Goal: Information Seeking & Learning: Learn about a topic

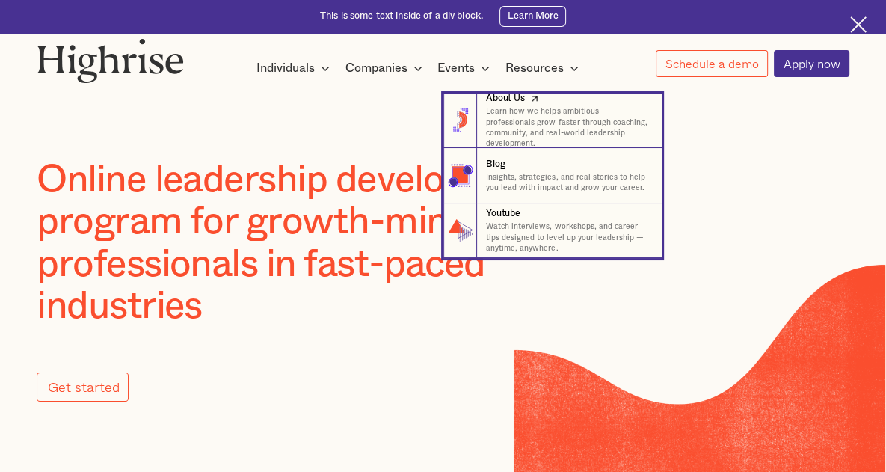
click at [522, 120] on p "Learn how we helps ambitious professionals grow faster through coaching, commun…" at bounding box center [568, 127] width 164 height 43
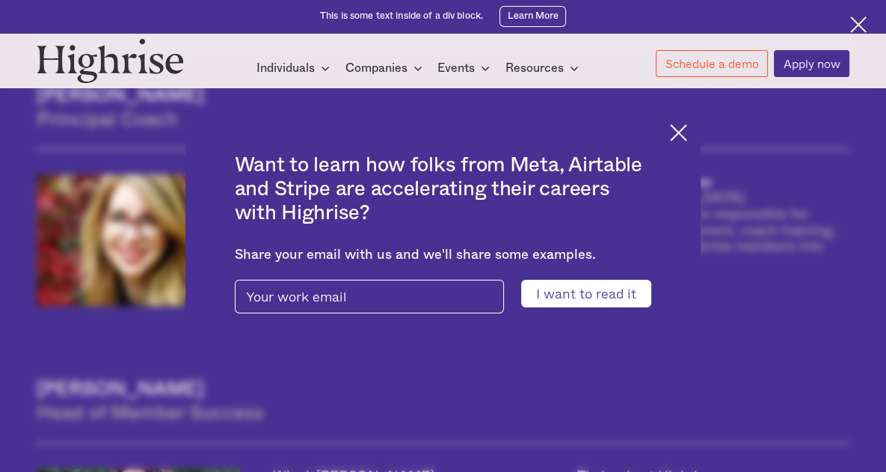
scroll to position [1046, 0]
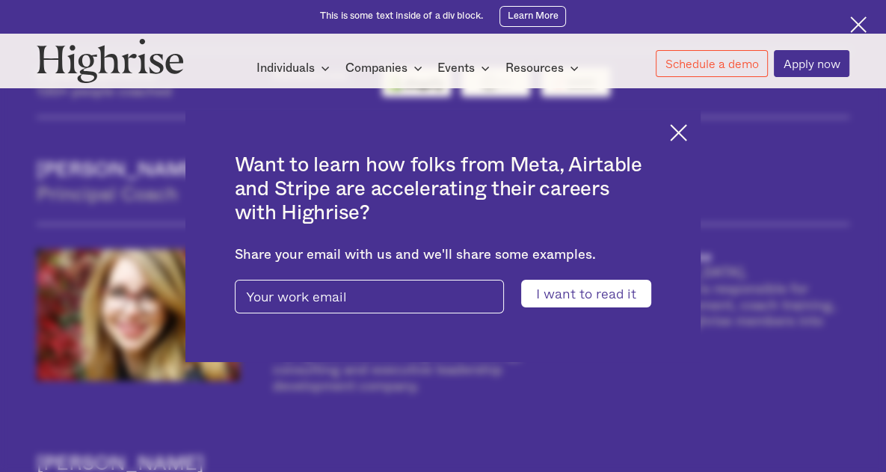
click at [687, 131] on img at bounding box center [678, 132] width 17 height 17
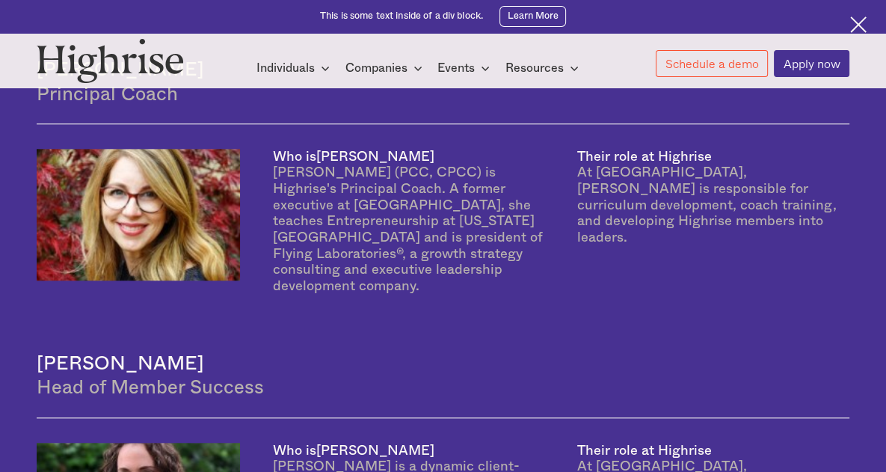
scroll to position [1069, 0]
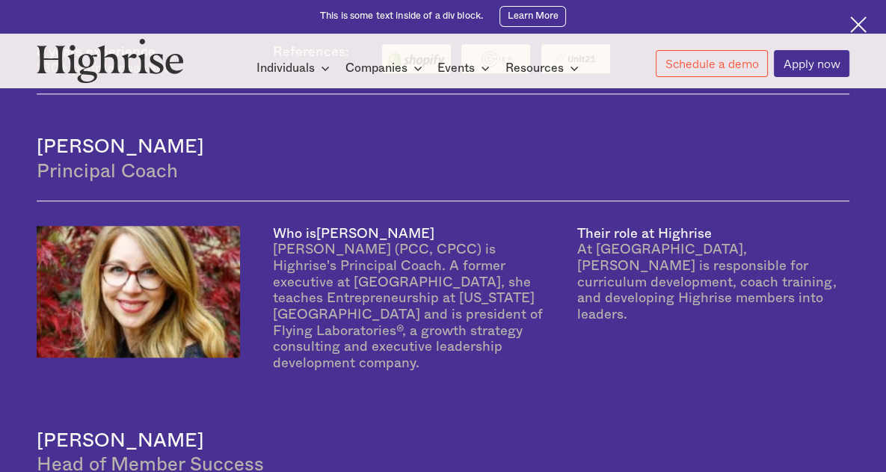
click at [483, 394] on div "Elana Thoren Head of Member Success" at bounding box center [443, 441] width 812 height 107
